Goal: Task Accomplishment & Management: Use online tool/utility

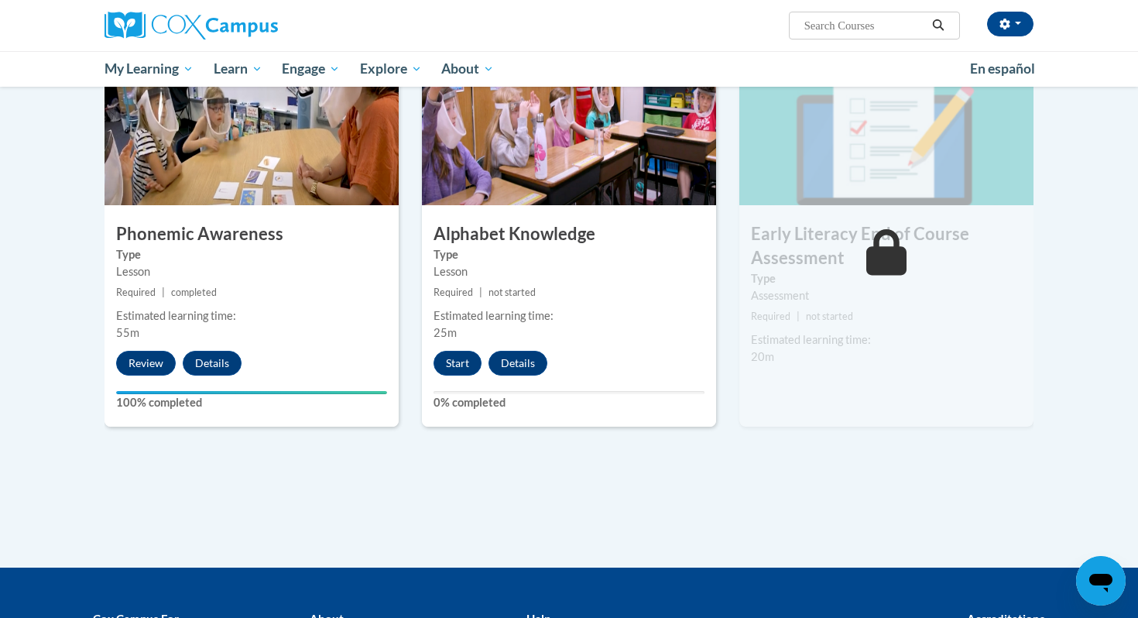
scroll to position [797, 0]
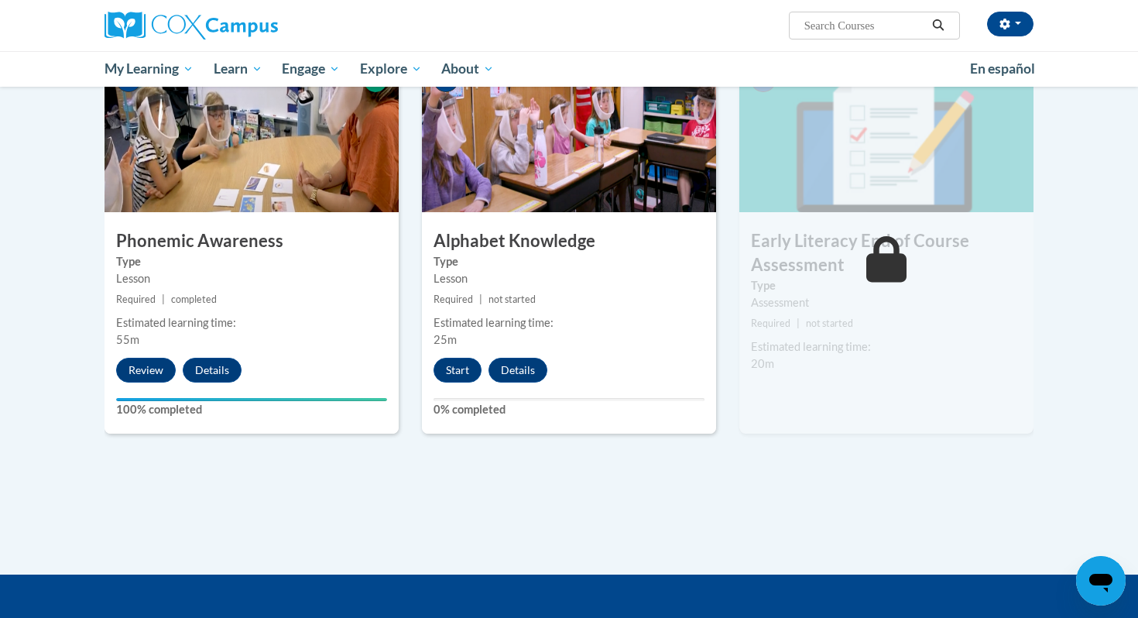
click at [608, 215] on div "5 Alphabet Knowledge Type Lesson Required | not started Estimated learning time…" at bounding box center [569, 245] width 294 height 376
click at [456, 372] on button "Start" at bounding box center [457, 370] width 48 height 25
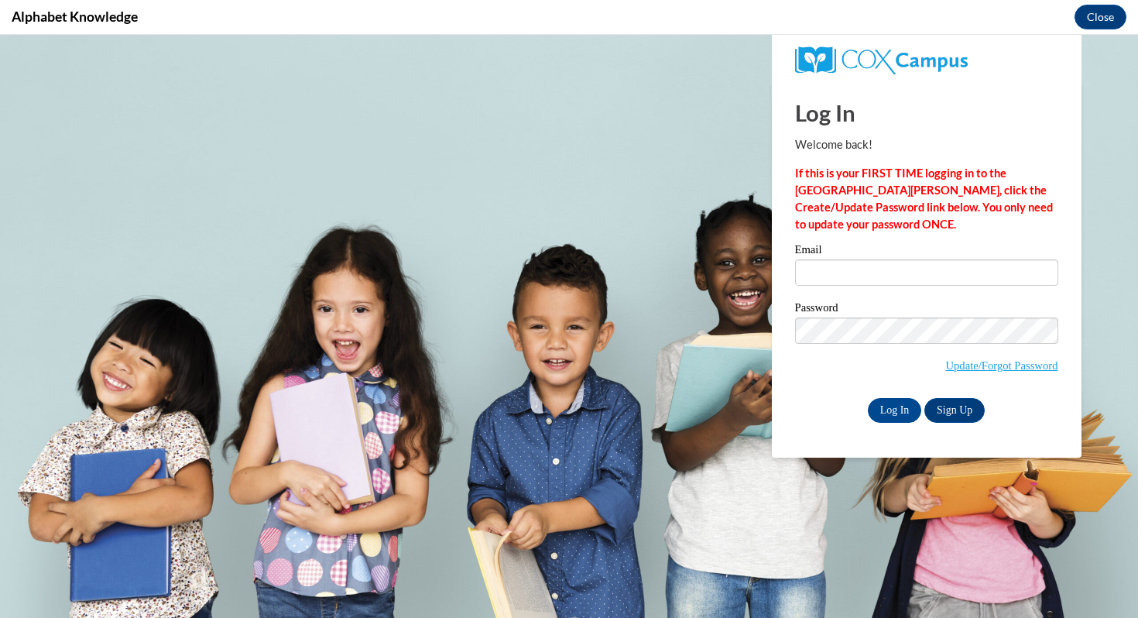
scroll to position [0, 0]
click at [863, 276] on input "Email" at bounding box center [926, 272] width 263 height 26
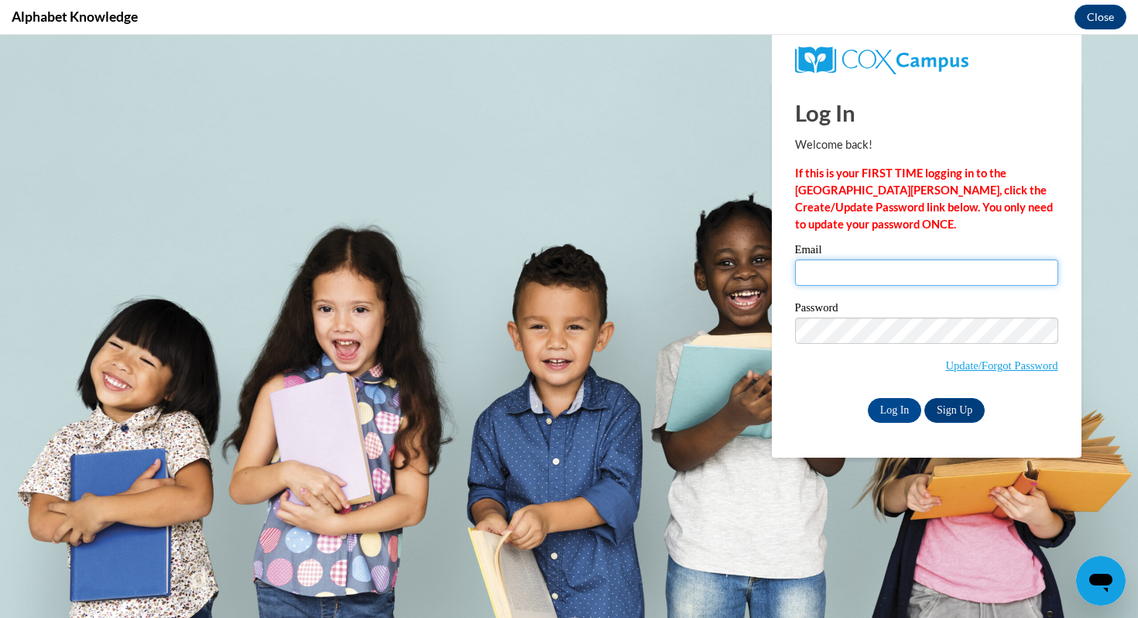
type input "[PERSON_NAME][EMAIL_ADDRESS][PERSON_NAME][DOMAIN_NAME]"
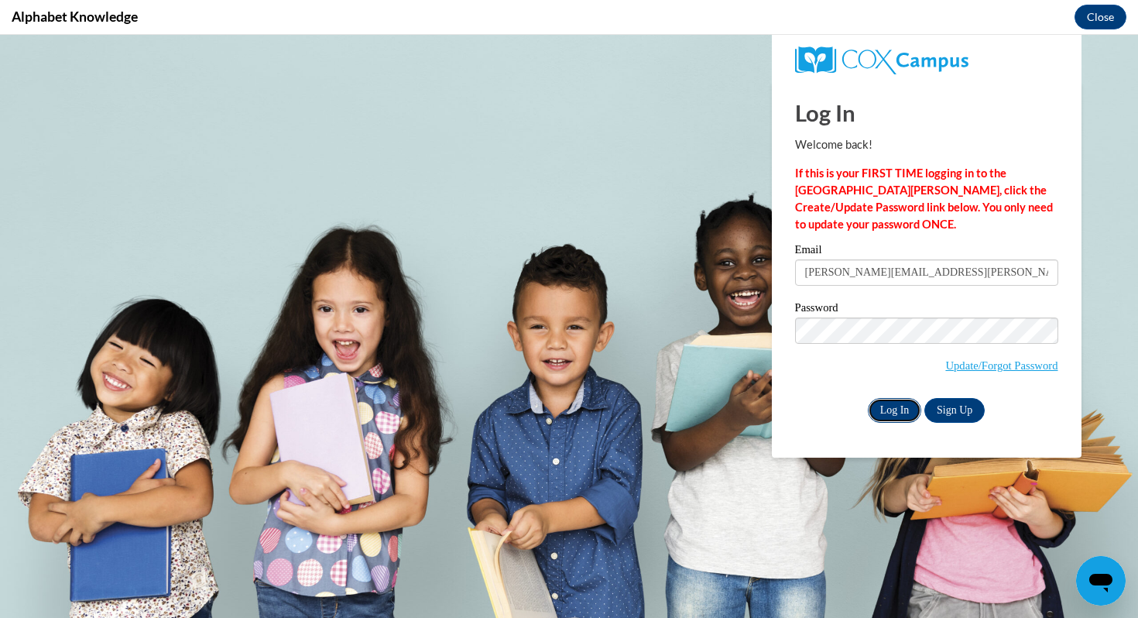
click at [882, 407] on input "Log In" at bounding box center [895, 410] width 54 height 25
